Goal: Information Seeking & Learning: Learn about a topic

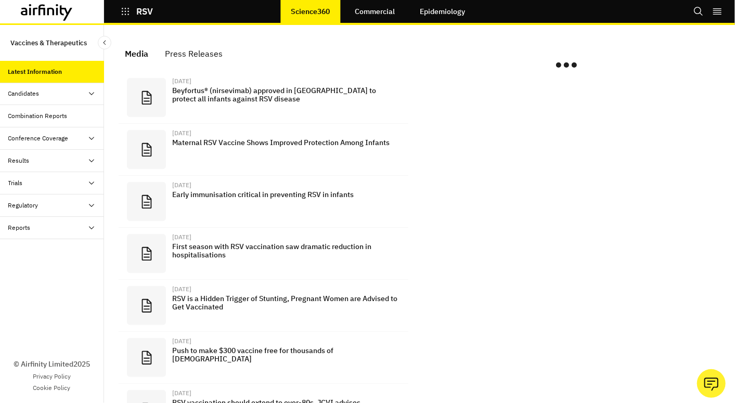
click at [30, 185] on div "Trials" at bounding box center [56, 182] width 96 height 9
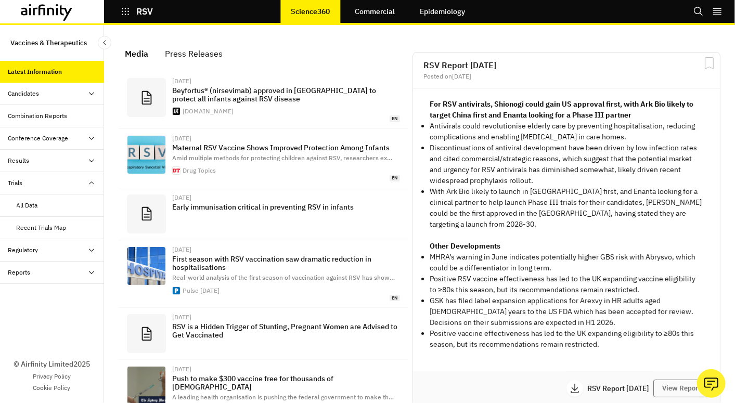
scroll to position [681, 303]
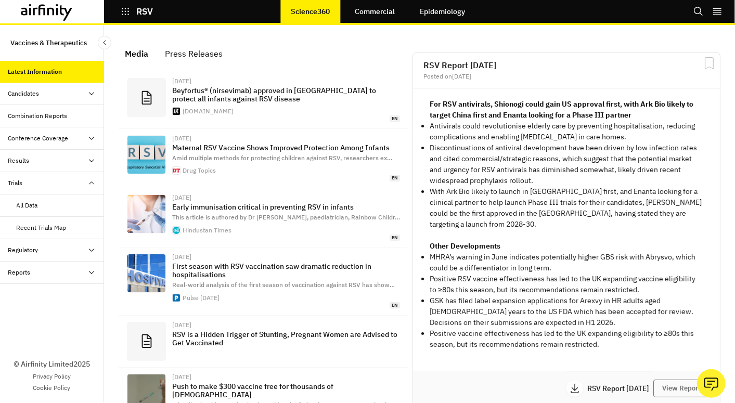
click at [14, 181] on div "Trials" at bounding box center [15, 182] width 15 height 9
click at [24, 207] on div "All Data" at bounding box center [27, 205] width 21 height 9
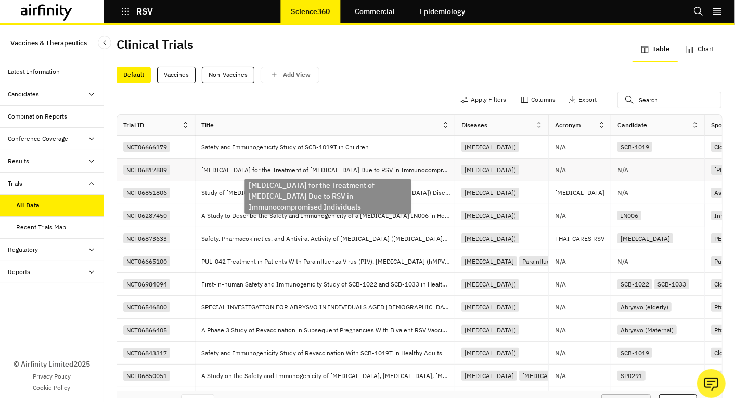
click at [224, 171] on p "[MEDICAL_DATA] for the Treatment of [MEDICAL_DATA] Due to RSV in Immunocompromi…" at bounding box center [327, 170] width 253 height 10
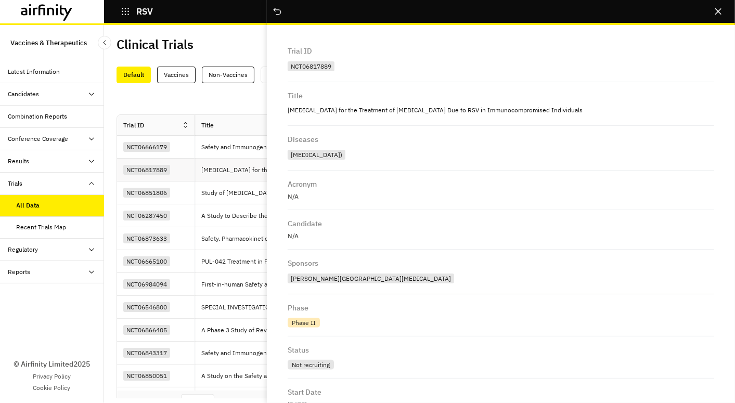
click at [232, 180] on div "[MEDICAL_DATA] for the Treatment of [MEDICAL_DATA] Due to RSV in Immunocompromi…" at bounding box center [325, 170] width 260 height 23
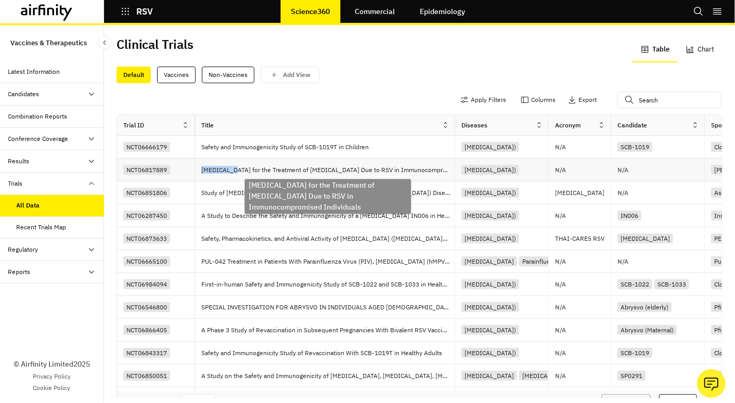
drag, startPoint x: 200, startPoint y: 169, endPoint x: 233, endPoint y: 169, distance: 32.3
click at [233, 169] on div "[MEDICAL_DATA] for the Treatment of [MEDICAL_DATA] Due to RSV in Immunocompromi…" at bounding box center [325, 170] width 260 height 23
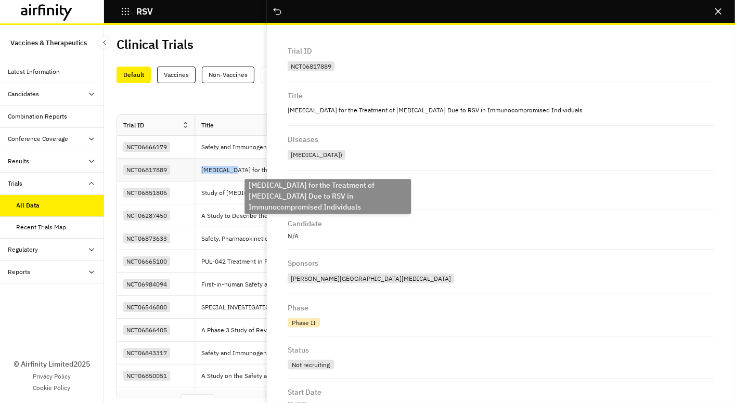
copy p "[MEDICAL_DATA]"
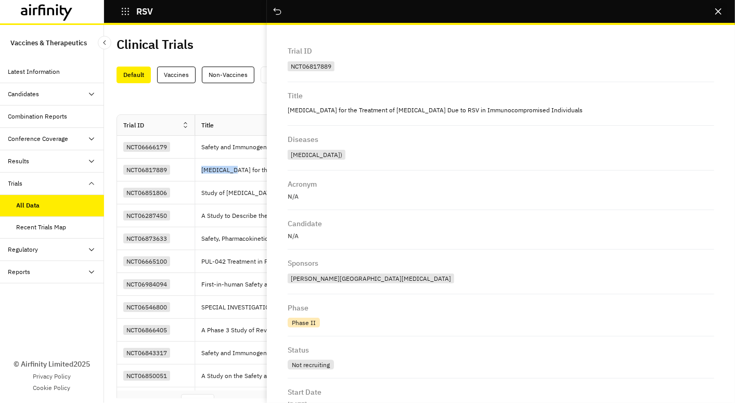
click at [724, 12] on button "Close" at bounding box center [718, 11] width 17 height 17
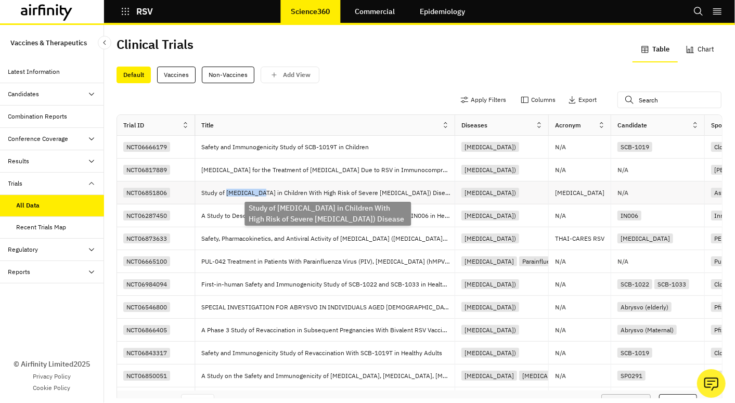
drag, startPoint x: 225, startPoint y: 193, endPoint x: 260, endPoint y: 197, distance: 35.1
click at [260, 197] on p "Study of [MEDICAL_DATA] in Children With High Risk of Severe [MEDICAL_DATA]) Di…" at bounding box center [327, 193] width 253 height 10
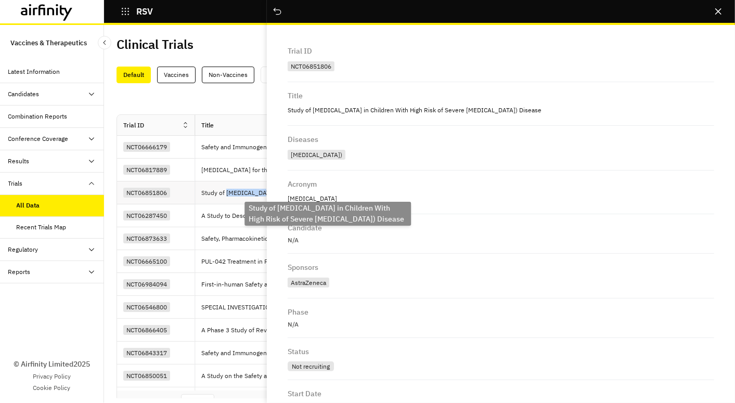
copy p "[MEDICAL_DATA]"
